Goal: Task Accomplishment & Management: Manage account settings

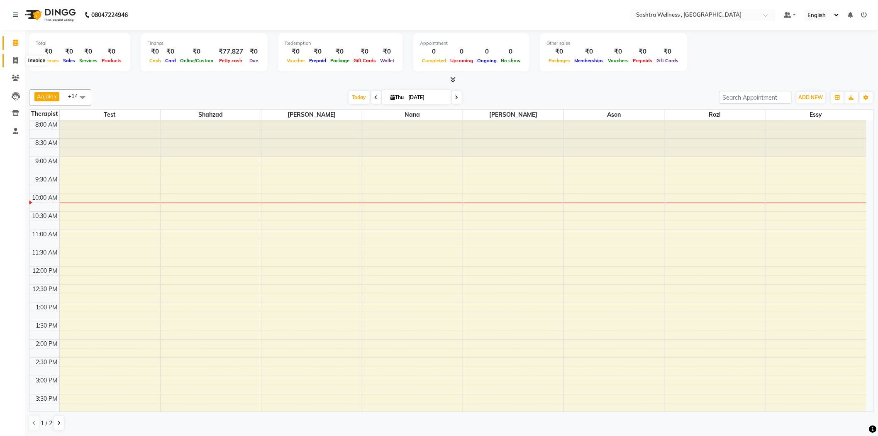
click at [15, 61] on icon at bounding box center [15, 60] width 5 height 6
select select "service"
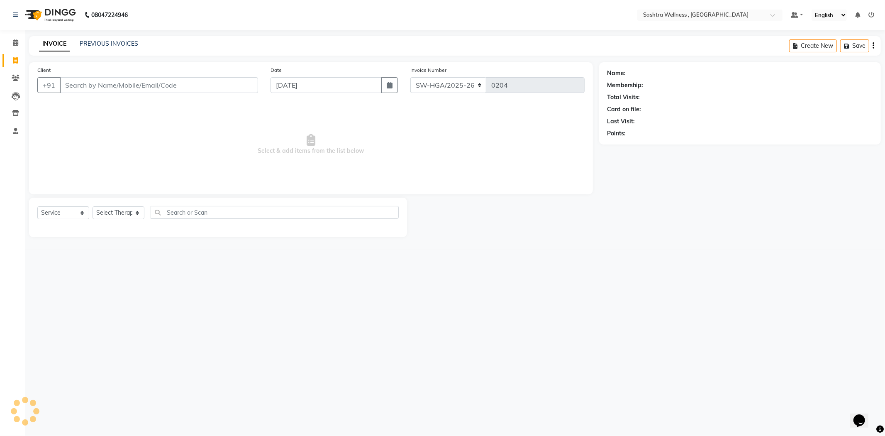
click at [160, 84] on input "Client" at bounding box center [159, 85] width 198 height 16
click at [180, 84] on input "9" at bounding box center [159, 85] width 198 height 16
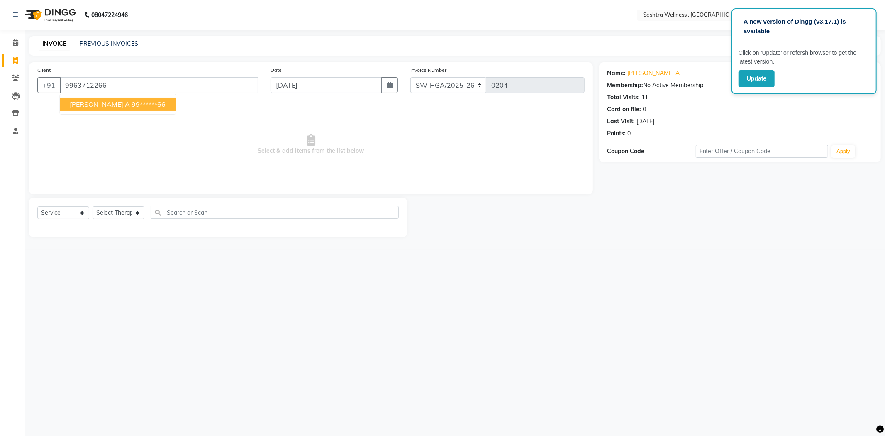
click at [131, 107] on ngb-highlight "99******66" at bounding box center [148, 104] width 34 height 8
type input "99******66"
click at [112, 216] on select "Select Therapist [PERSON_NAME] [PERSON_NAME] Nana [PERSON_NAME] test [PERSON_NA…" at bounding box center [119, 212] width 52 height 13
select select "82229"
click at [93, 207] on select "Select Therapist [PERSON_NAME] [PERSON_NAME] Nana [PERSON_NAME] test [PERSON_NA…" at bounding box center [119, 212] width 52 height 13
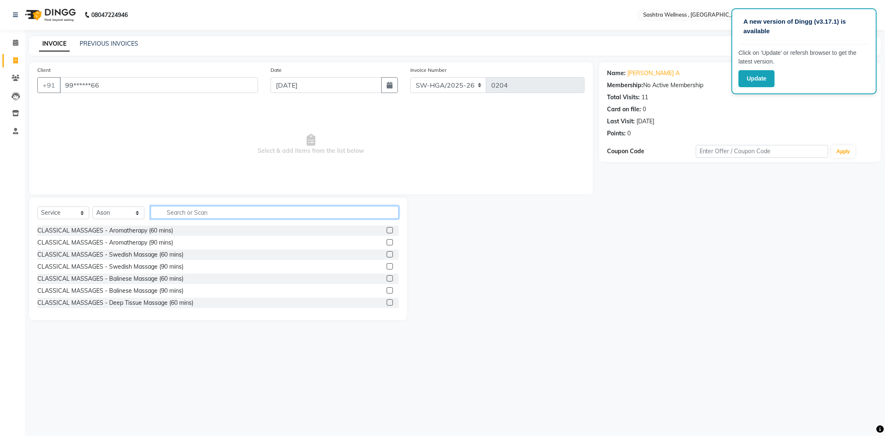
click at [202, 214] on input "text" at bounding box center [275, 212] width 248 height 13
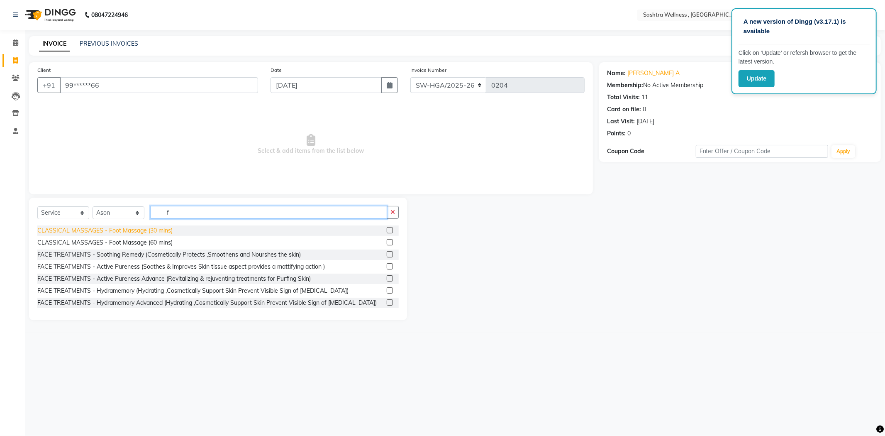
type input "f"
click at [156, 232] on div "CLASSICAL MASSAGES - Foot Massage (30 mins)" at bounding box center [104, 230] width 135 height 9
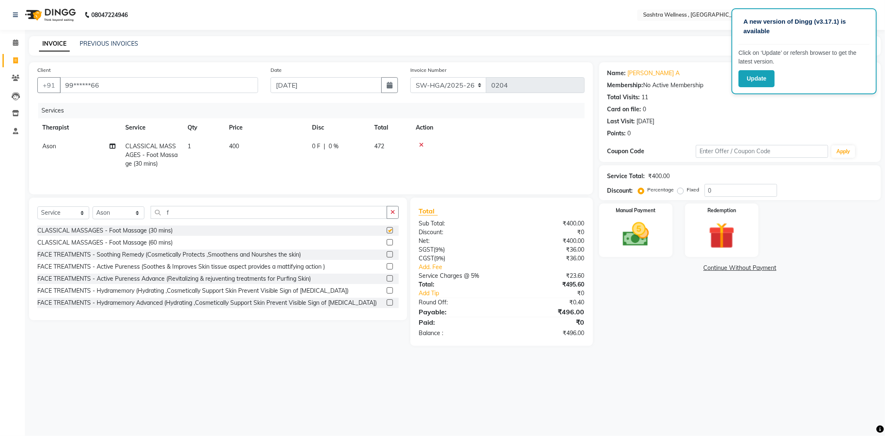
checkbox input "false"
click at [640, 227] on img at bounding box center [635, 235] width 44 height 32
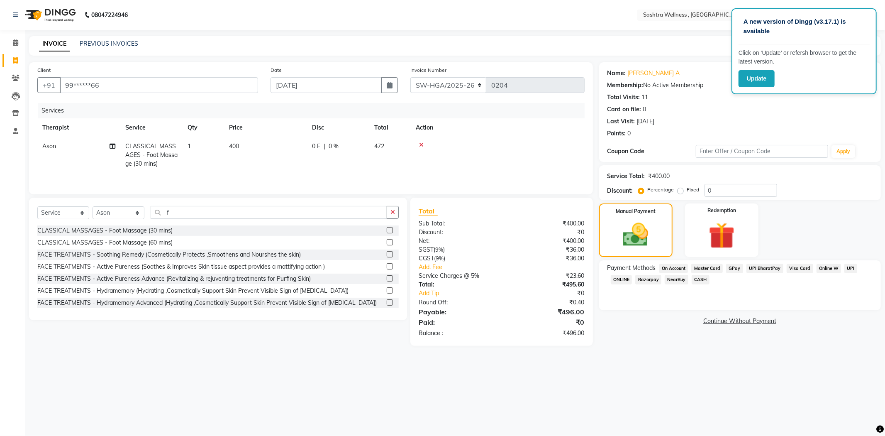
click at [673, 269] on span "On Account" at bounding box center [673, 268] width 29 height 10
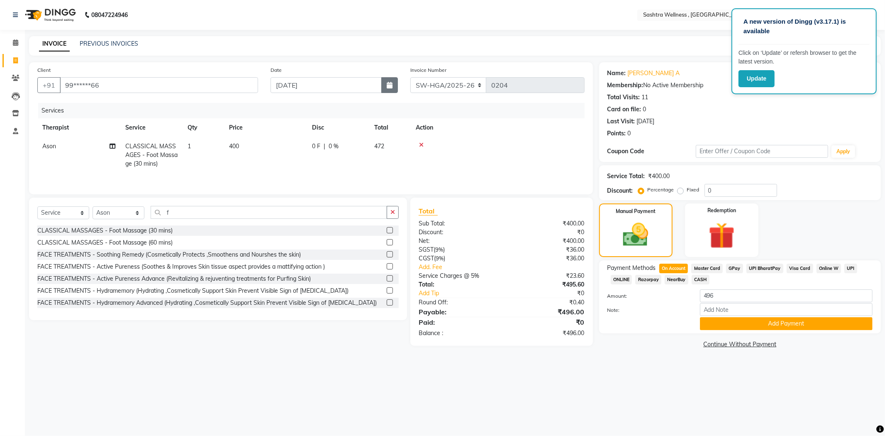
click at [385, 84] on button "button" at bounding box center [389, 85] width 17 height 16
select select "9"
select select "2025"
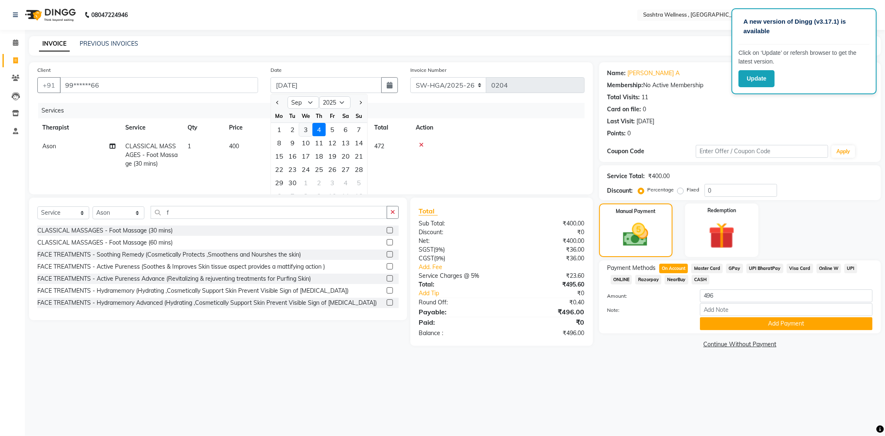
click at [299, 126] on div "3" at bounding box center [305, 129] width 13 height 13
type input "[DATE]"
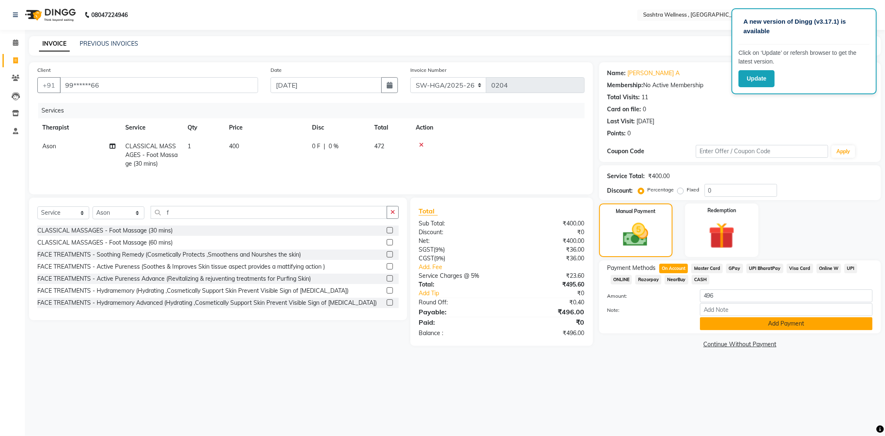
click at [713, 325] on button "Add Payment" at bounding box center [786, 323] width 173 height 13
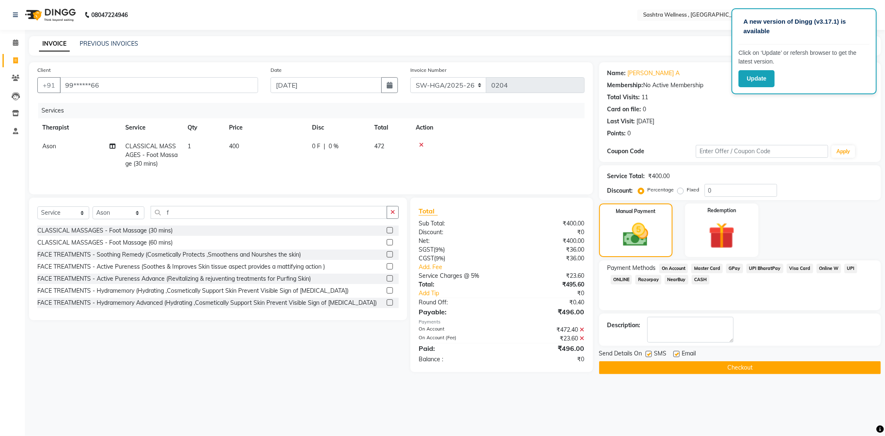
click at [620, 366] on button "Checkout" at bounding box center [740, 367] width 282 height 13
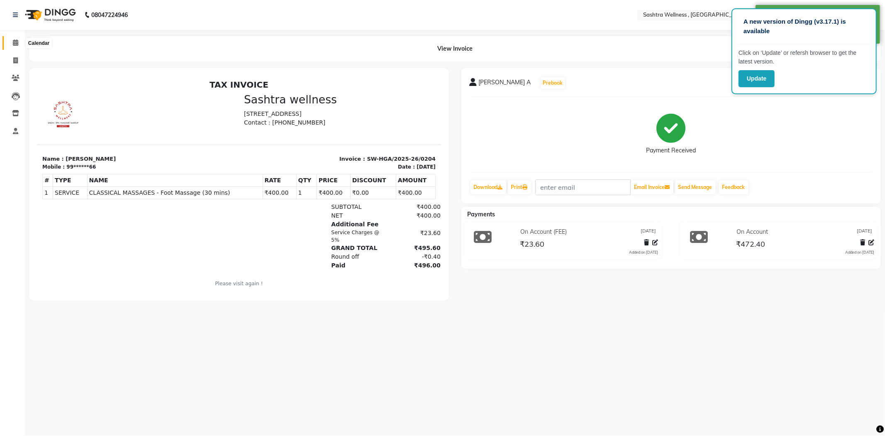
click at [21, 45] on span at bounding box center [15, 43] width 15 height 10
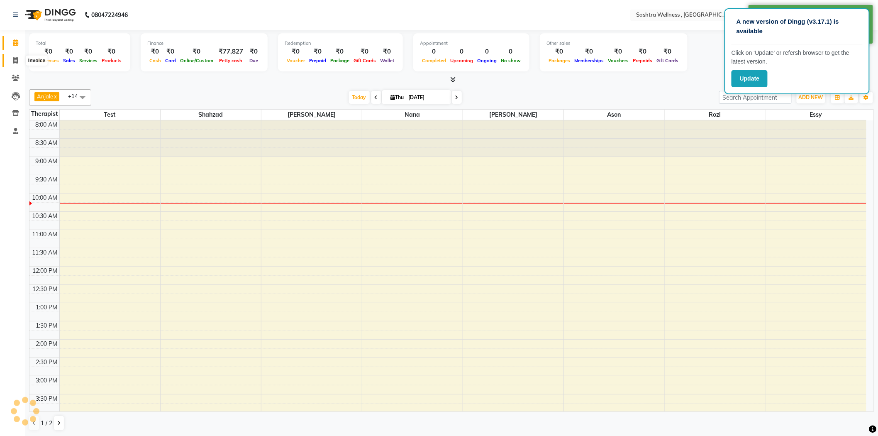
click at [13, 60] on icon at bounding box center [15, 60] width 5 height 6
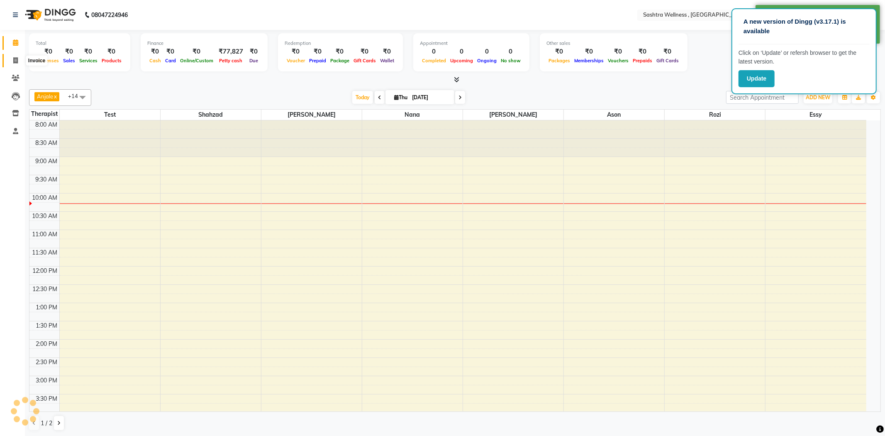
select select "service"
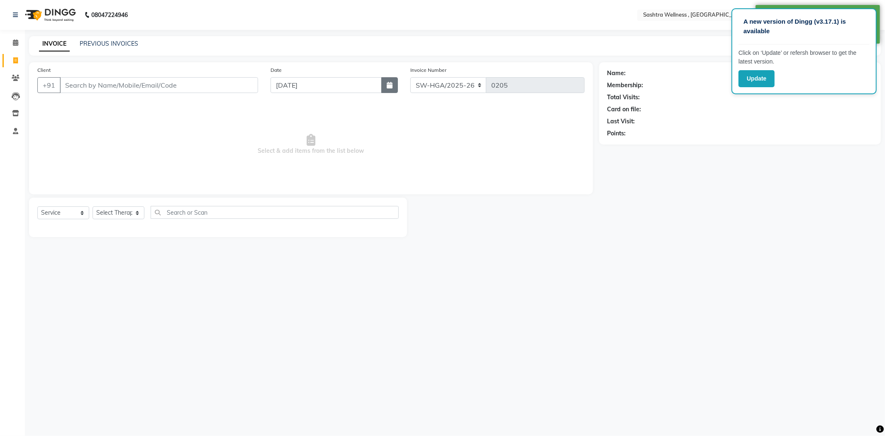
click at [387, 88] on button "button" at bounding box center [389, 85] width 17 height 16
select select "9"
select select "2025"
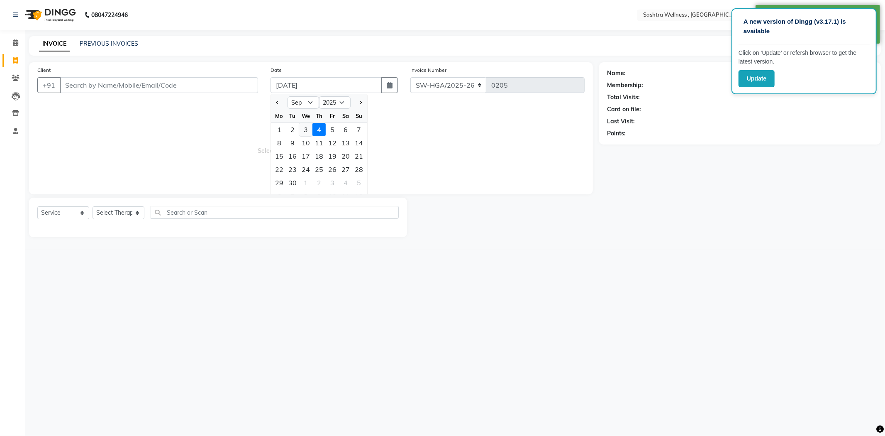
click at [305, 128] on div "3" at bounding box center [305, 129] width 13 height 13
type input "[DATE]"
click at [238, 88] on input "Client" at bounding box center [159, 85] width 198 height 16
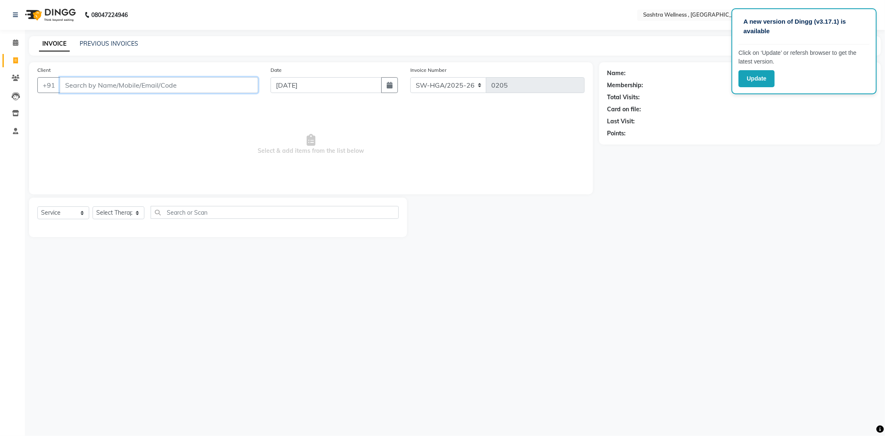
click at [244, 88] on input "Client" at bounding box center [159, 85] width 198 height 16
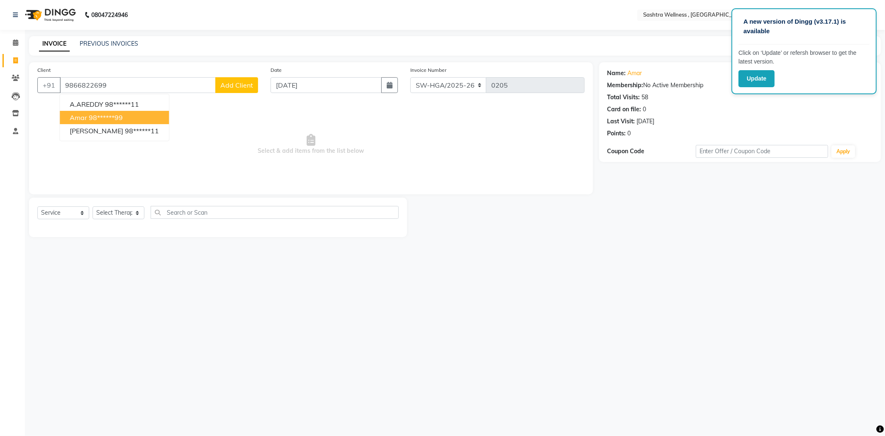
click at [128, 113] on button "Amar 98******99" at bounding box center [114, 117] width 109 height 13
type input "98******99"
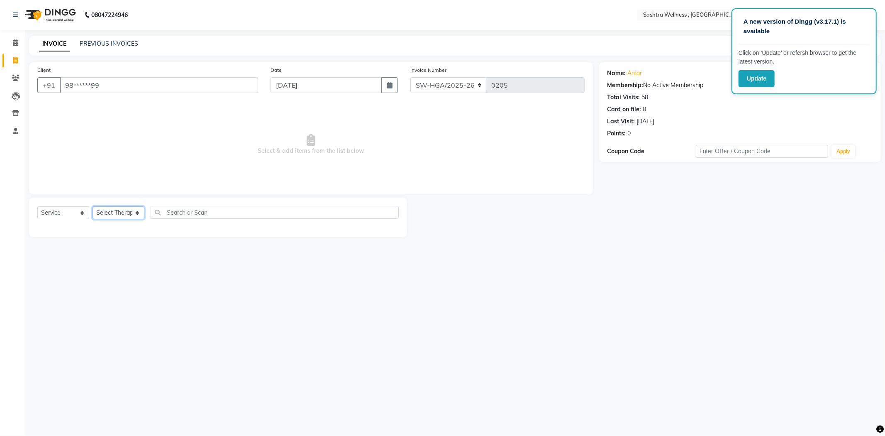
click at [117, 210] on select "Select Therapist [PERSON_NAME] [PERSON_NAME] Nana [PERSON_NAME] test [PERSON_NA…" at bounding box center [119, 212] width 52 height 13
select select "57490"
click at [93, 207] on select "Select Therapist [PERSON_NAME] [PERSON_NAME] Nana [PERSON_NAME] test [PERSON_NA…" at bounding box center [119, 212] width 52 height 13
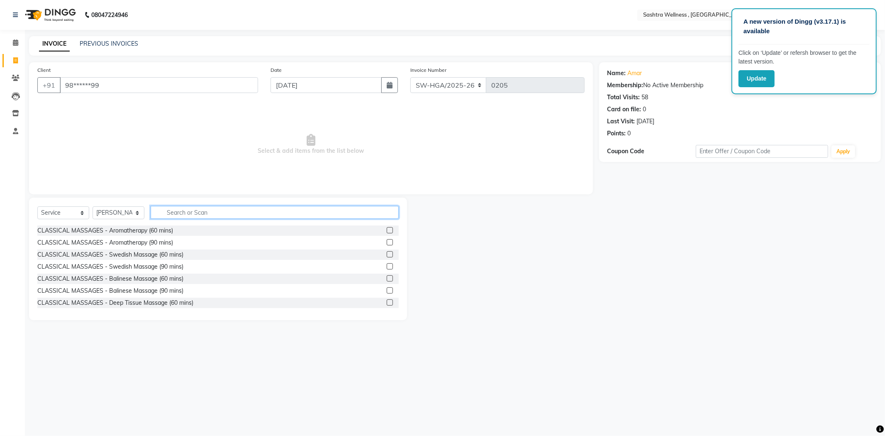
click at [185, 212] on input "text" at bounding box center [275, 212] width 248 height 13
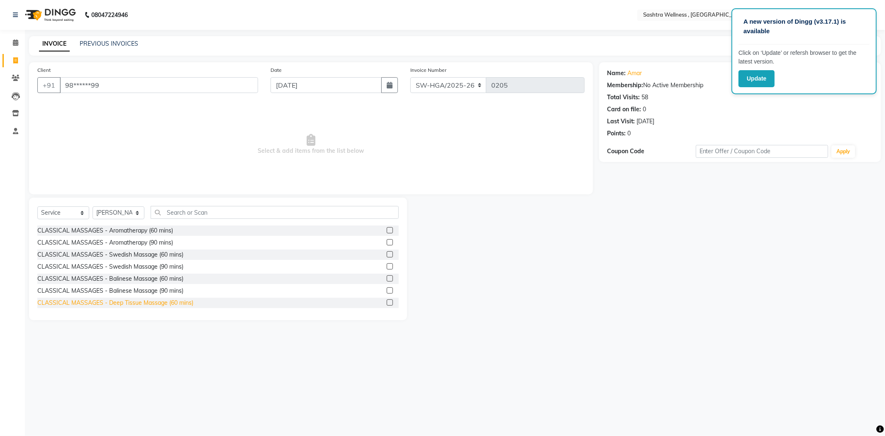
click at [182, 304] on div "CLASSICAL MASSAGES - Deep Tissue Massage (60 mins)" at bounding box center [115, 302] width 156 height 9
checkbox input "false"
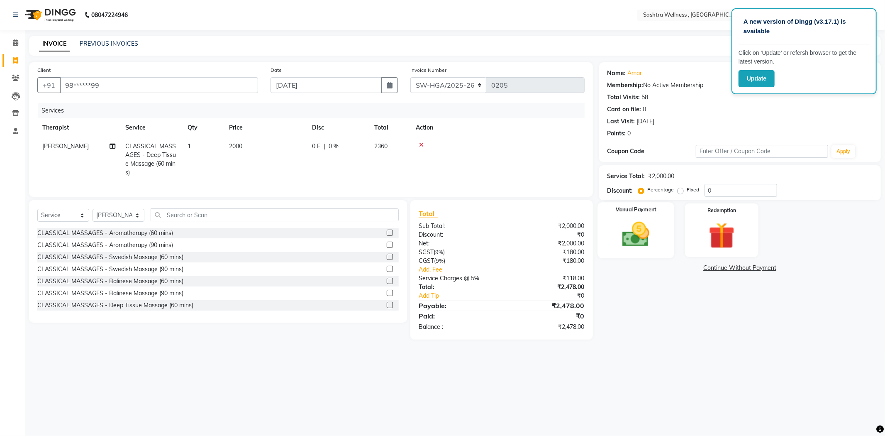
click at [655, 235] on img at bounding box center [635, 235] width 44 height 32
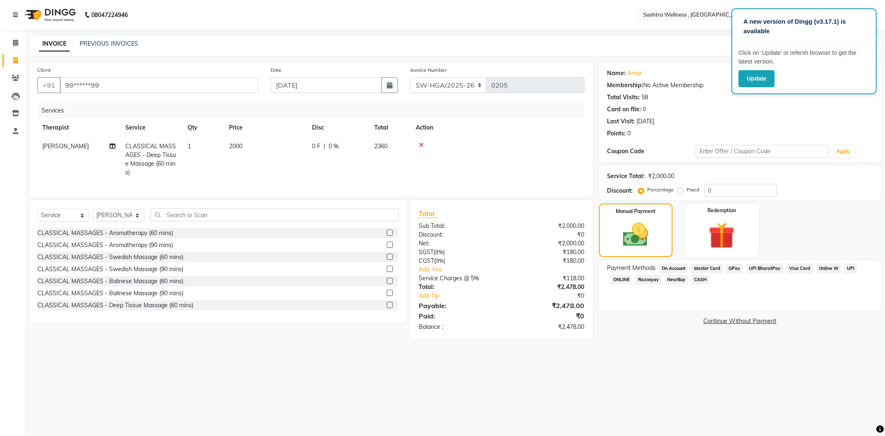
drag, startPoint x: 674, startPoint y: 267, endPoint x: 676, endPoint y: 274, distance: 7.0
click at [674, 268] on span "On Account" at bounding box center [673, 268] width 29 height 10
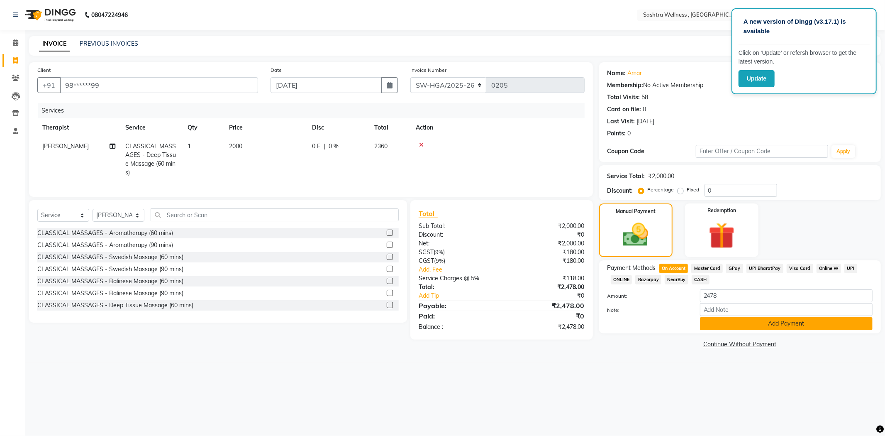
click at [719, 324] on button "Add Payment" at bounding box center [786, 323] width 173 height 13
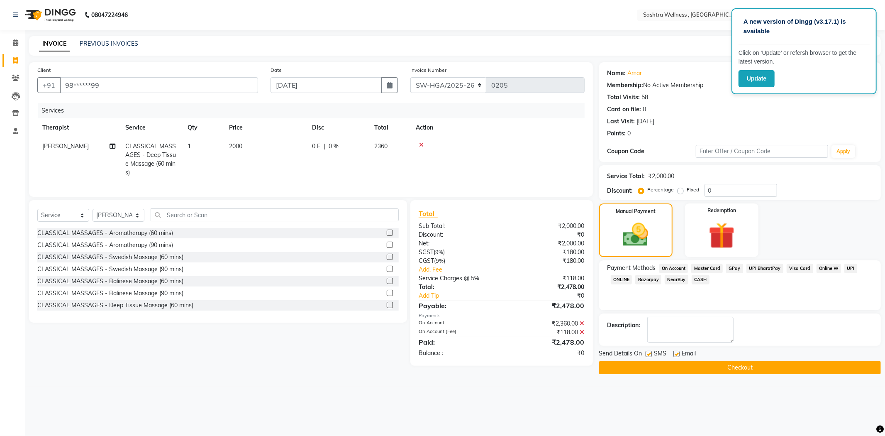
click at [633, 365] on button "Checkout" at bounding box center [740, 367] width 282 height 13
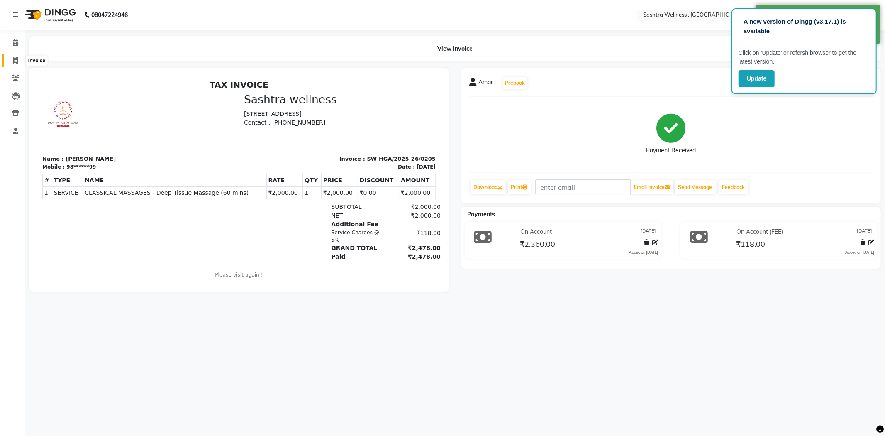
click at [10, 59] on span at bounding box center [15, 61] width 15 height 10
select select "service"
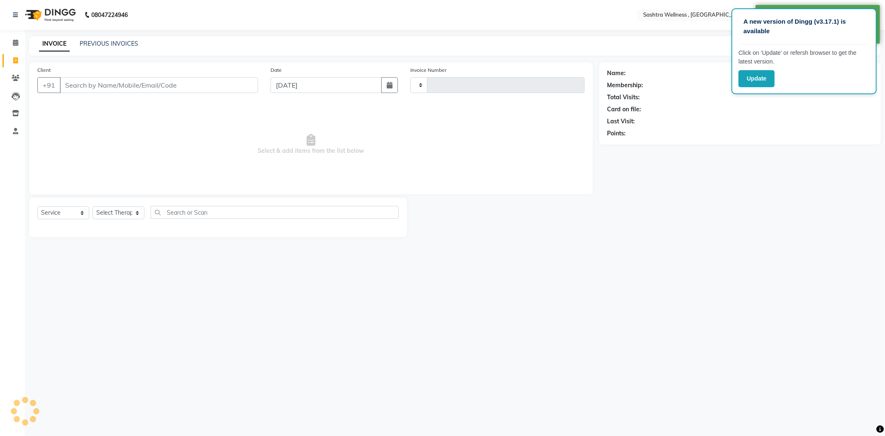
type input "0206"
select select "6668"
click at [105, 45] on link "PREVIOUS INVOICES" at bounding box center [109, 43] width 58 height 7
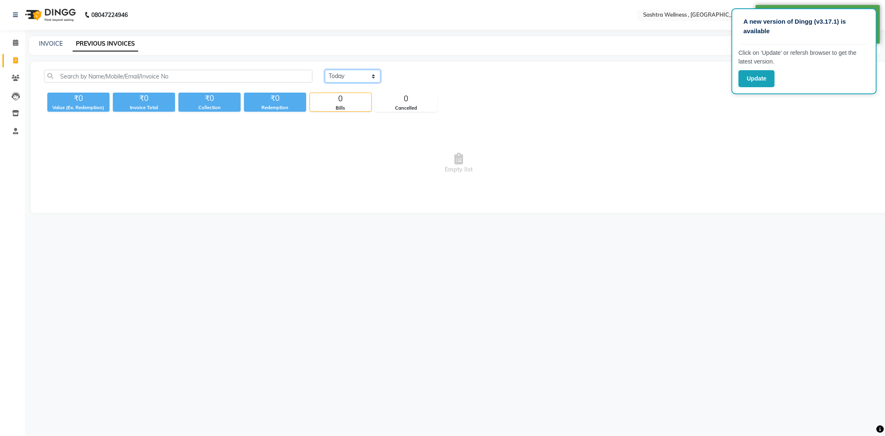
click at [353, 78] on select "[DATE] [DATE] Custom Range" at bounding box center [353, 76] width 56 height 13
select select "[DATE]"
click at [325, 70] on select "[DATE] [DATE] Custom Range" at bounding box center [353, 76] width 56 height 13
